Goal: Task Accomplishment & Management: Manage account settings

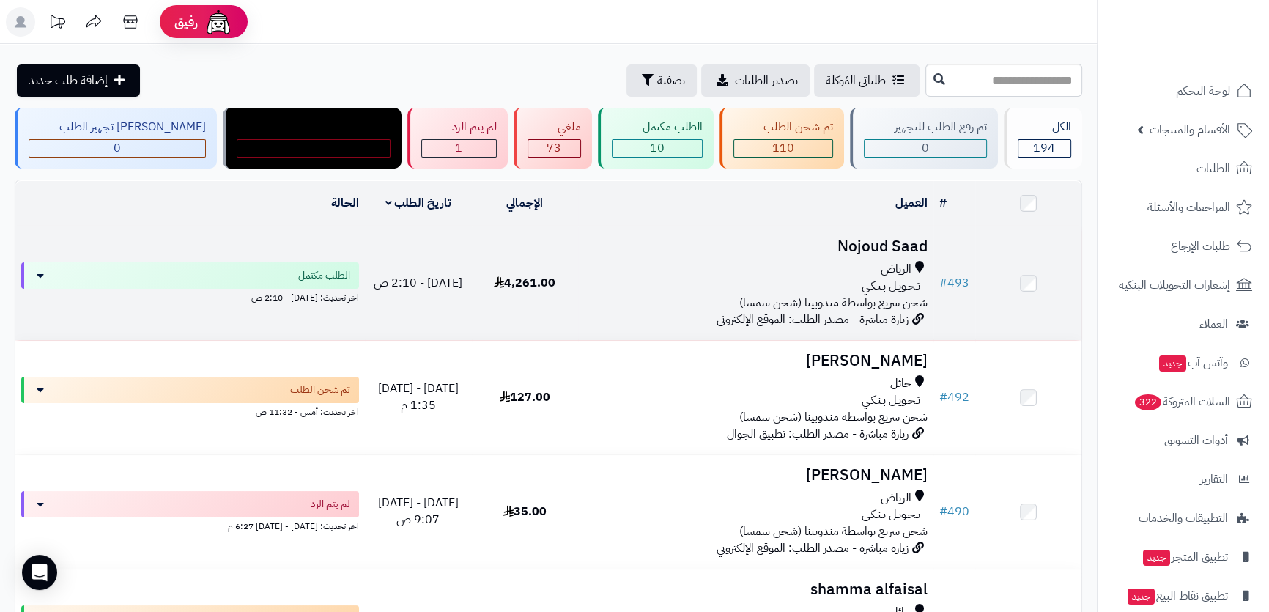
click at [879, 248] on h3 "Nojoud Saad" at bounding box center [756, 246] width 344 height 17
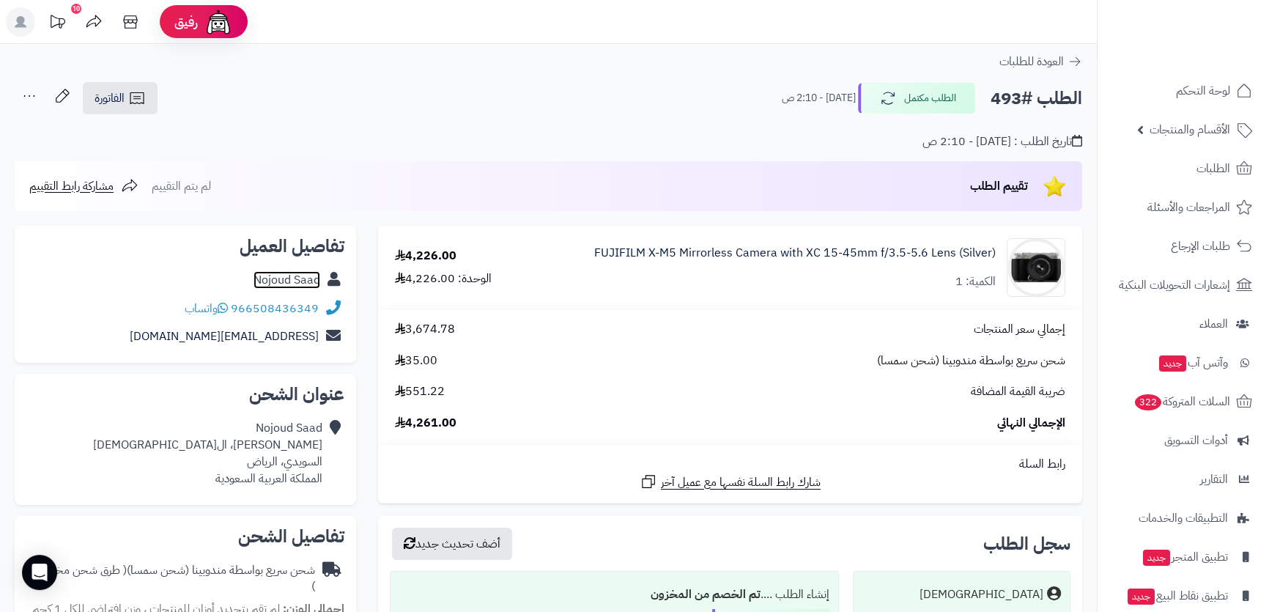
click at [297, 283] on link "Nojoud Saad" at bounding box center [287, 280] width 67 height 18
click at [119, 103] on span "الفاتورة" at bounding box center [110, 98] width 30 height 18
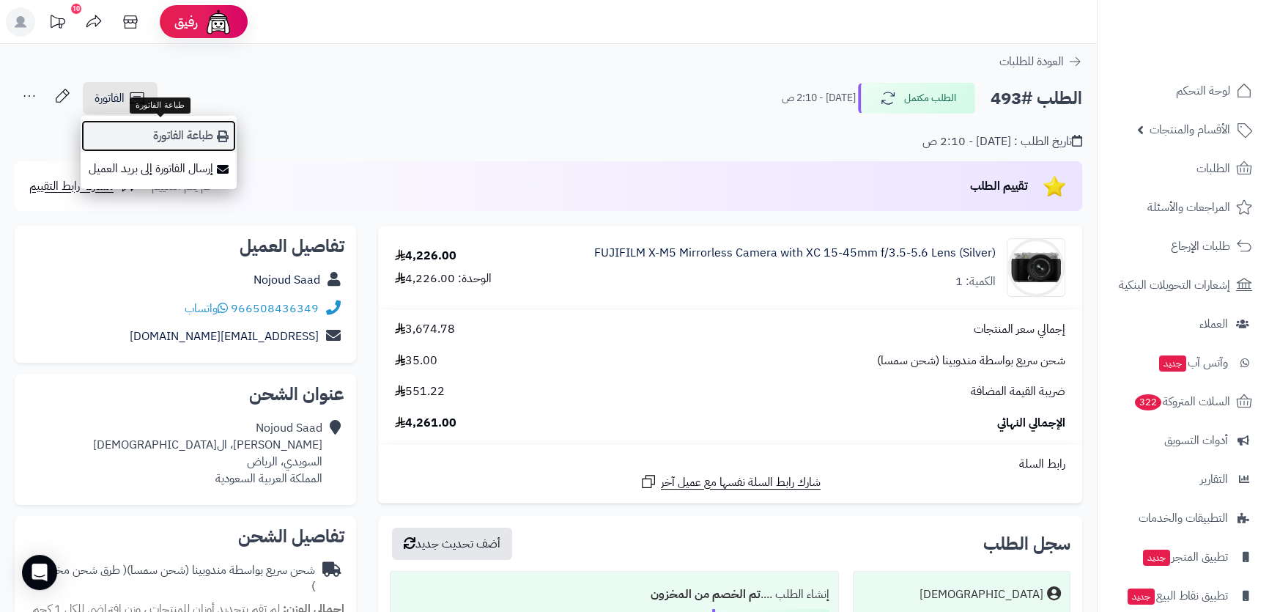
click at [172, 135] on link "طباعة الفاتورة" at bounding box center [159, 135] width 156 height 33
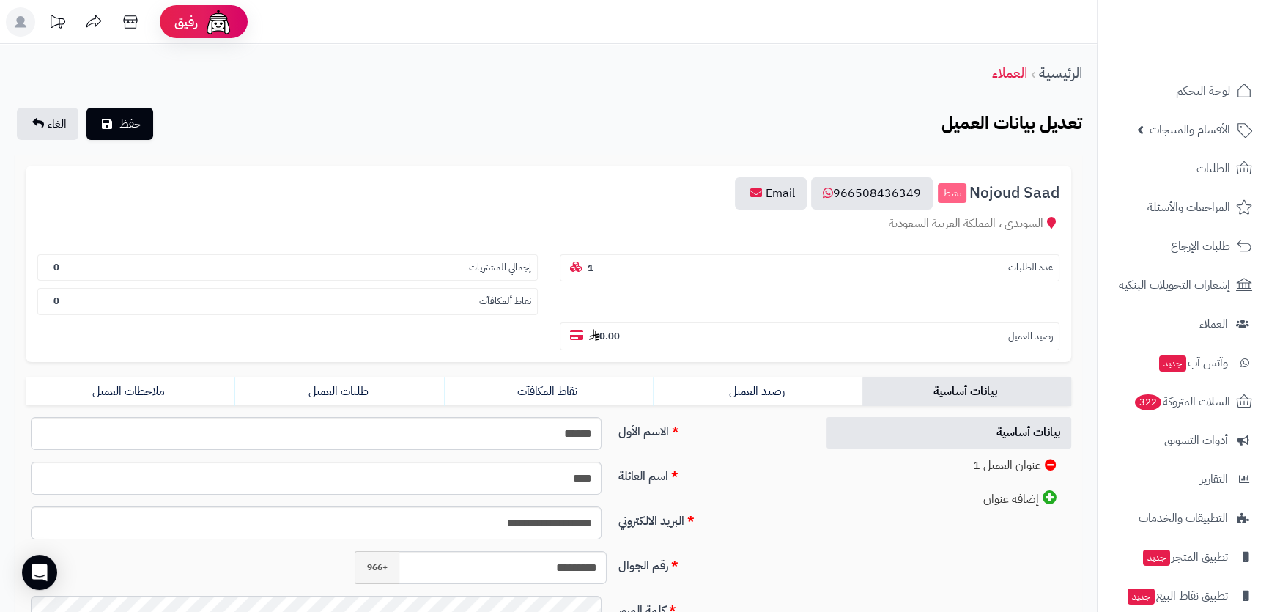
click at [1010, 190] on span "Nojoud Saad" at bounding box center [1014, 193] width 90 height 17
copy h3 "Nojoud Saad"
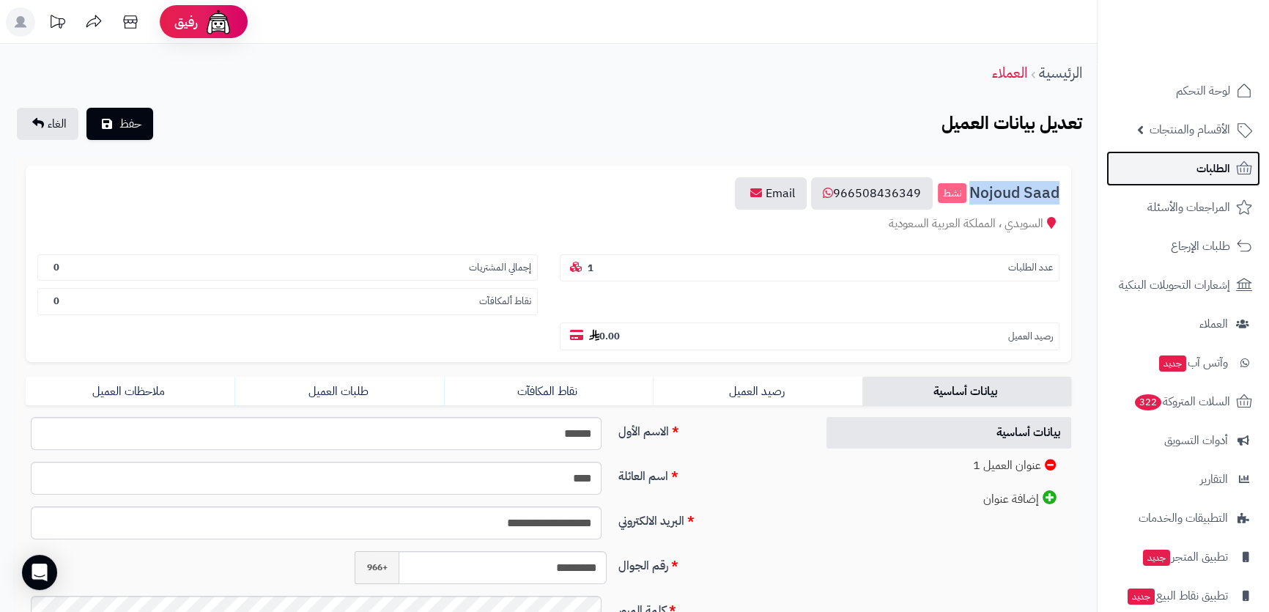
click at [1183, 172] on link "الطلبات" at bounding box center [1183, 168] width 154 height 35
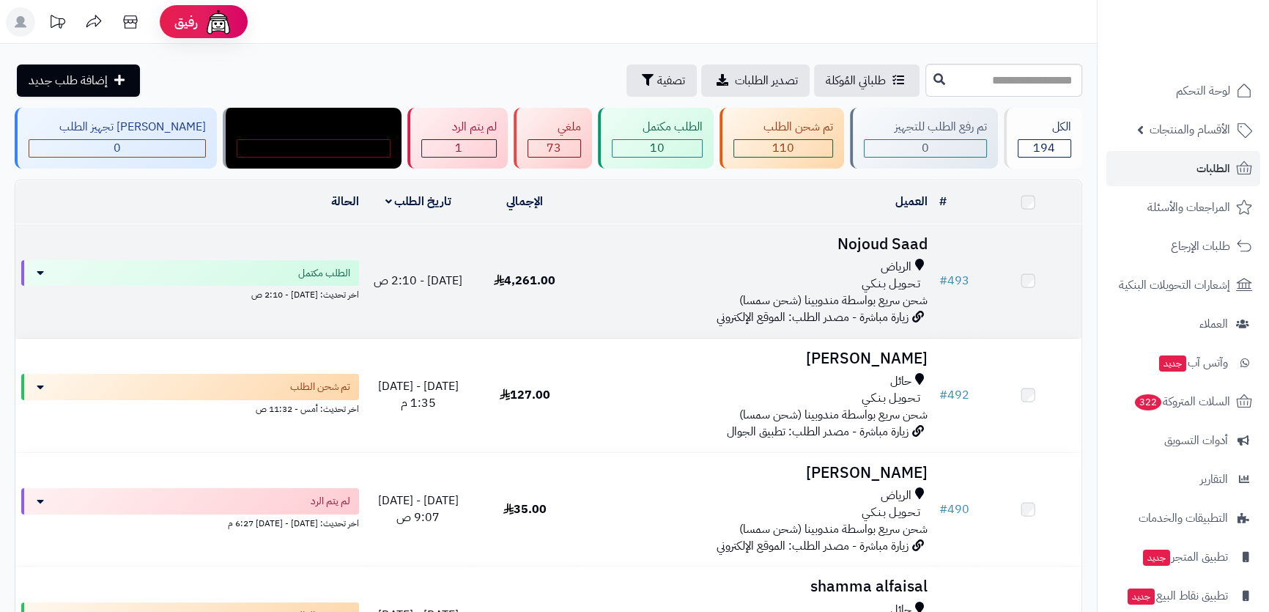
drag, startPoint x: 0, startPoint y: 0, endPoint x: 894, endPoint y: 234, distance: 924.2
click at [894, 236] on h3 "Nojoud Saad" at bounding box center [756, 244] width 344 height 17
